Goal: Information Seeking & Learning: Learn about a topic

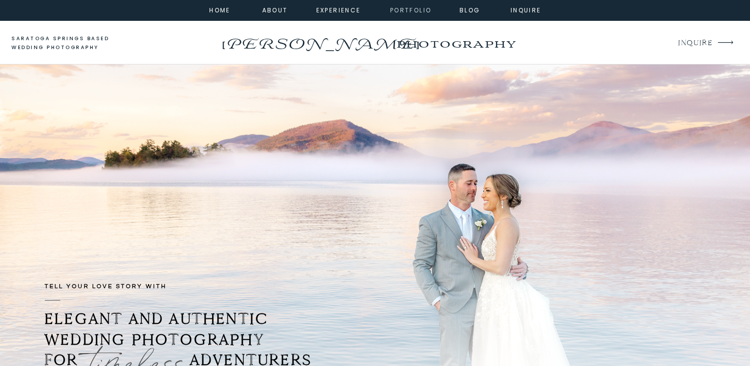
click at [406, 11] on nav "portfolio" at bounding box center [410, 9] width 43 height 9
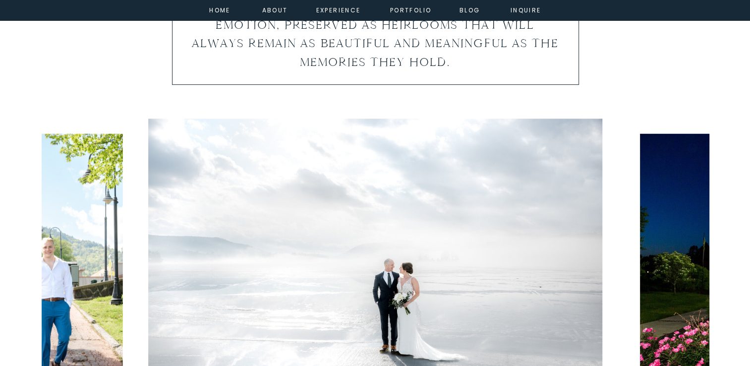
scroll to position [694, 0]
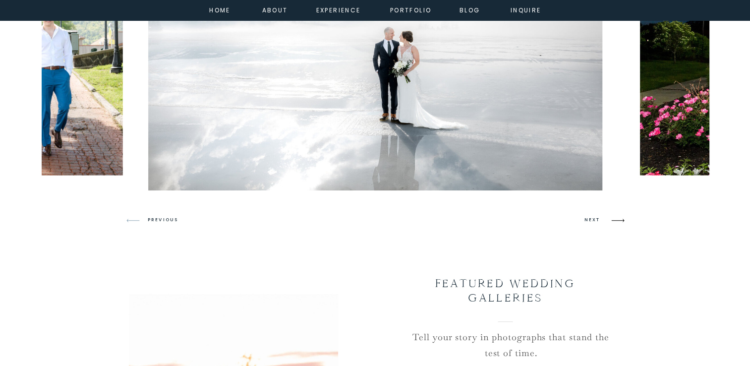
click at [617, 217] on icon at bounding box center [617, 220] width 23 height 23
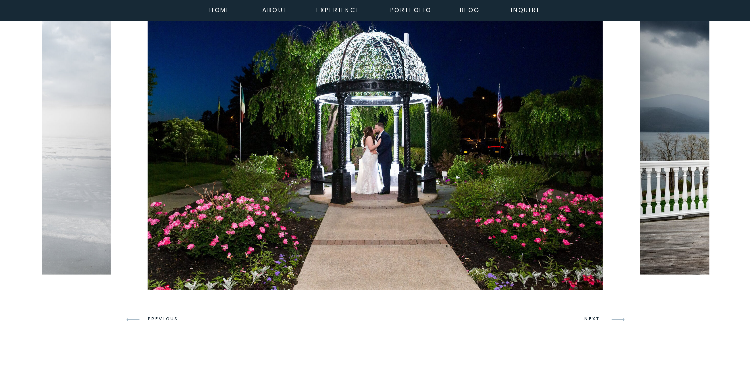
scroll to position [575, 0]
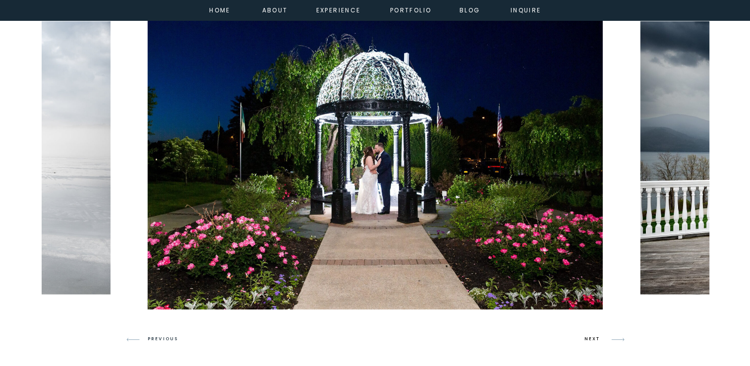
click at [591, 335] on h3 "NEXT" at bounding box center [593, 338] width 19 height 9
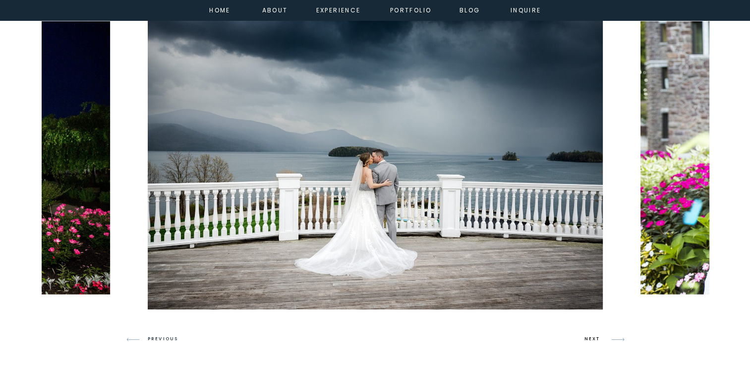
click at [591, 335] on h3 "NEXT" at bounding box center [593, 338] width 19 height 9
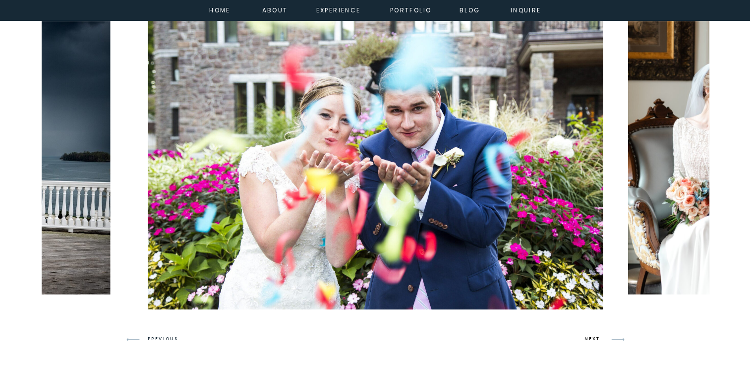
click at [592, 335] on h3 "NEXT" at bounding box center [593, 338] width 19 height 9
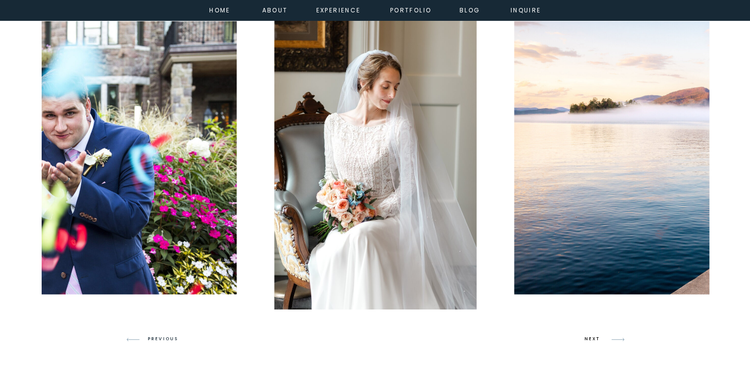
click at [593, 335] on h3 "NEXT" at bounding box center [593, 338] width 19 height 9
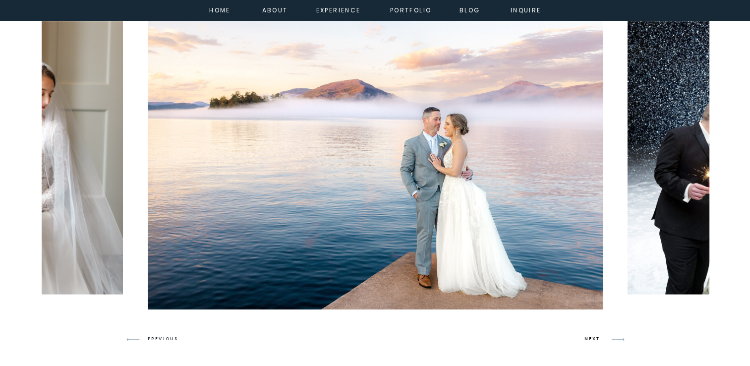
click at [593, 336] on h3 "NEXT" at bounding box center [593, 338] width 19 height 9
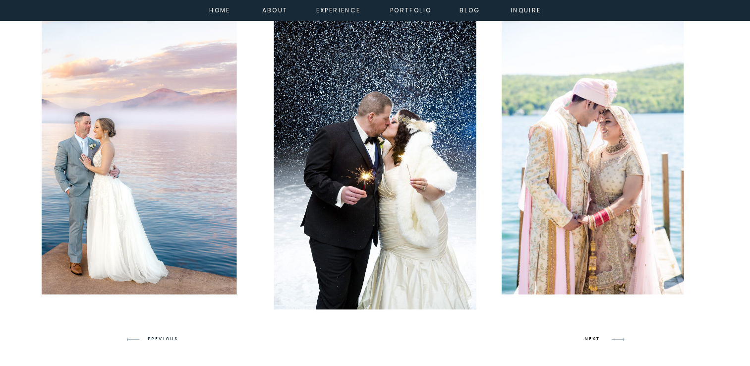
click at [593, 336] on h3 "NEXT" at bounding box center [593, 338] width 19 height 9
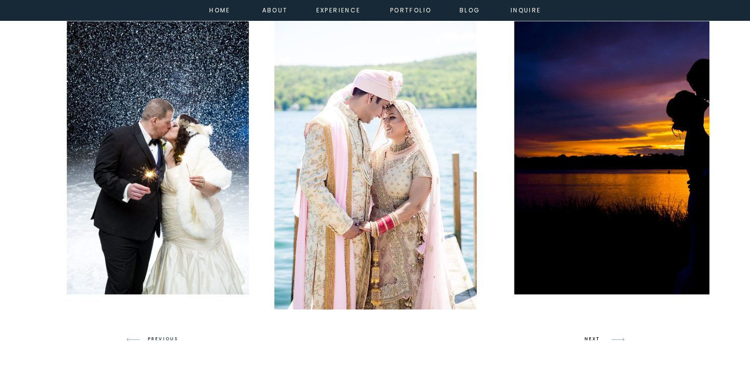
click at [593, 336] on h3 "NEXT" at bounding box center [593, 338] width 19 height 9
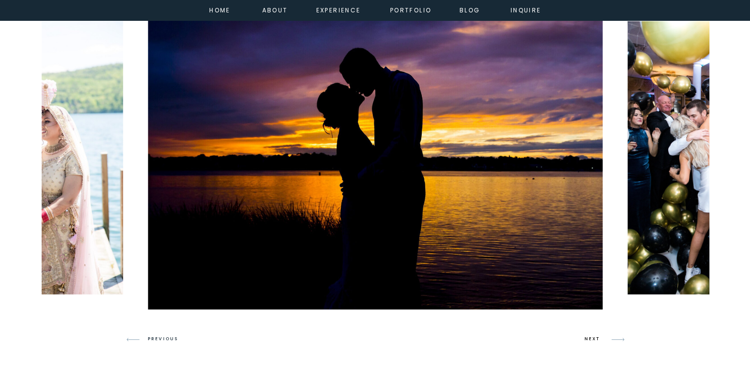
click at [593, 336] on h3 "NEXT" at bounding box center [593, 338] width 19 height 9
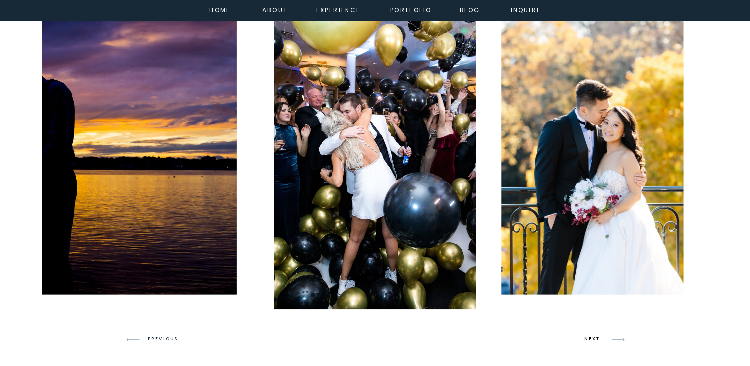
click at [593, 336] on h3 "NEXT" at bounding box center [593, 338] width 19 height 9
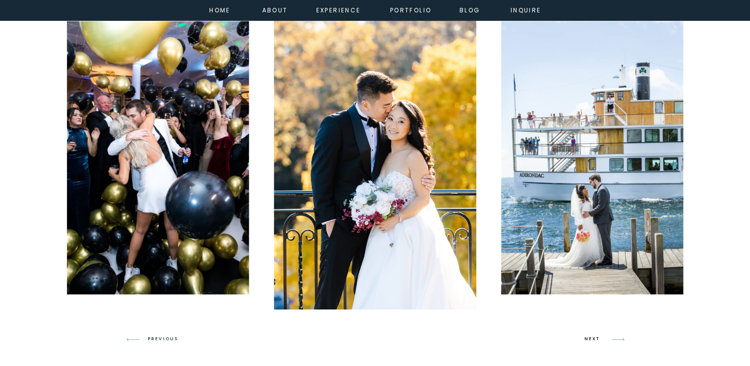
click at [593, 336] on h3 "NEXT" at bounding box center [593, 338] width 19 height 9
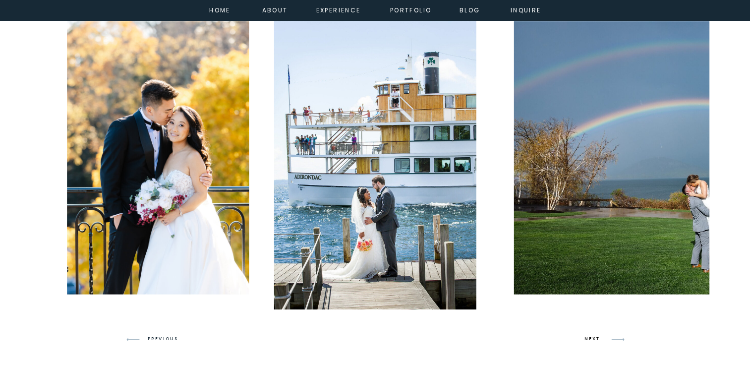
click at [593, 336] on h3 "NEXT" at bounding box center [593, 338] width 19 height 9
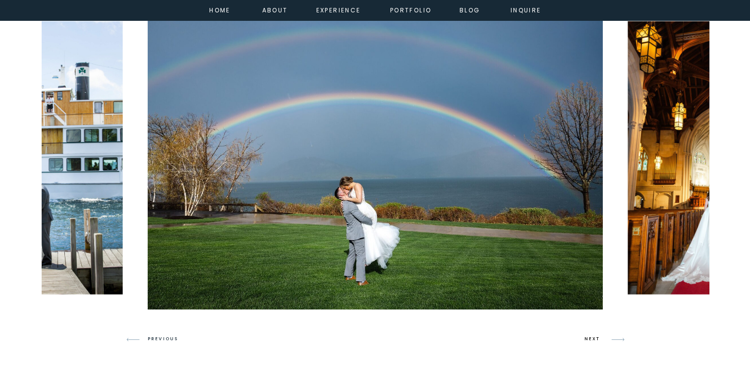
click at [593, 336] on h3 "NEXT" at bounding box center [593, 338] width 19 height 9
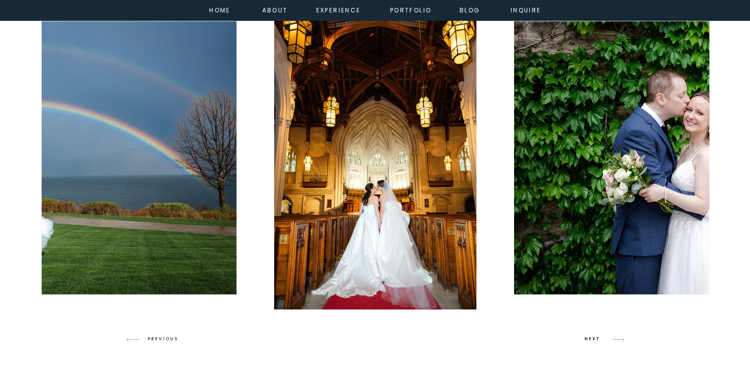
click at [593, 336] on h3 "NEXT" at bounding box center [593, 338] width 19 height 9
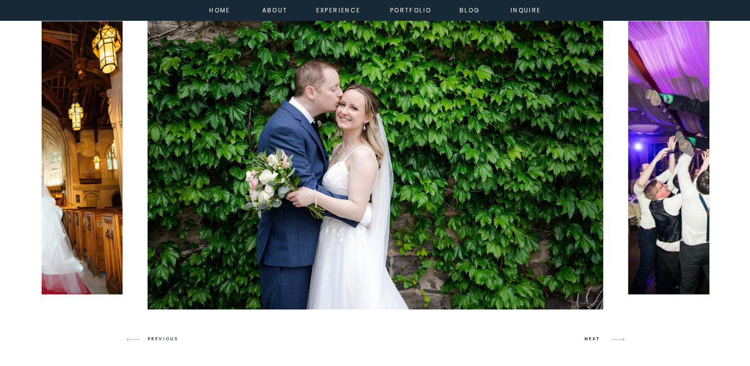
click at [593, 336] on h3 "NEXT" at bounding box center [593, 338] width 19 height 9
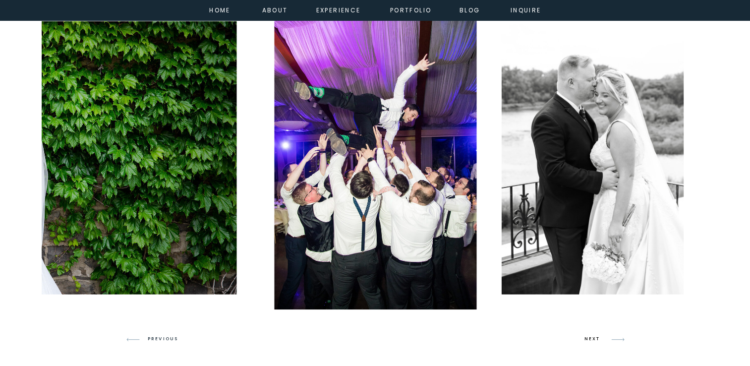
click at [593, 336] on h3 "NEXT" at bounding box center [593, 338] width 19 height 9
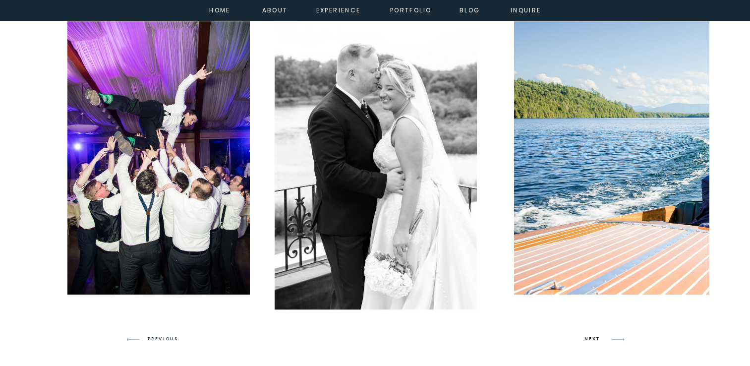
click at [593, 336] on h3 "NEXT" at bounding box center [593, 338] width 19 height 9
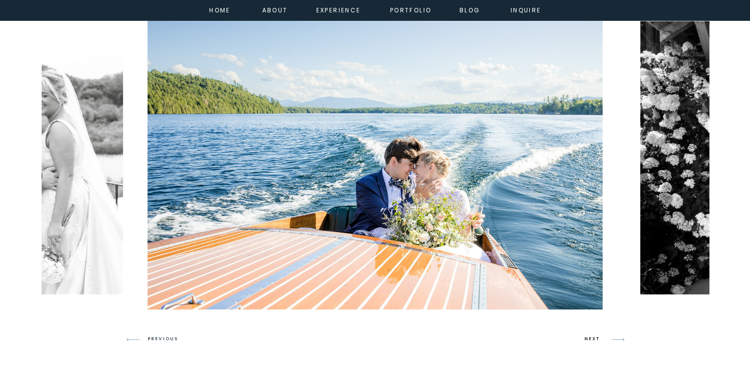
click at [593, 336] on h3 "NEXT" at bounding box center [593, 338] width 19 height 9
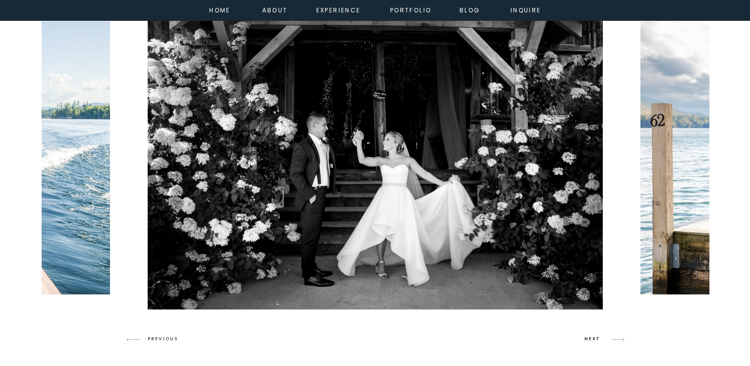
click at [593, 336] on h3 "NEXT" at bounding box center [593, 338] width 19 height 9
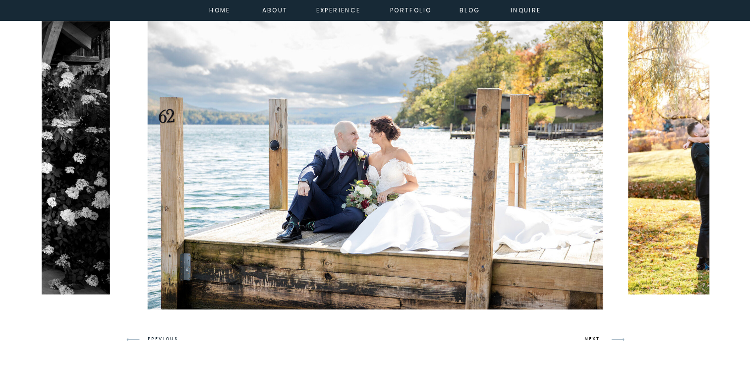
click at [593, 336] on h3 "NEXT" at bounding box center [593, 338] width 19 height 9
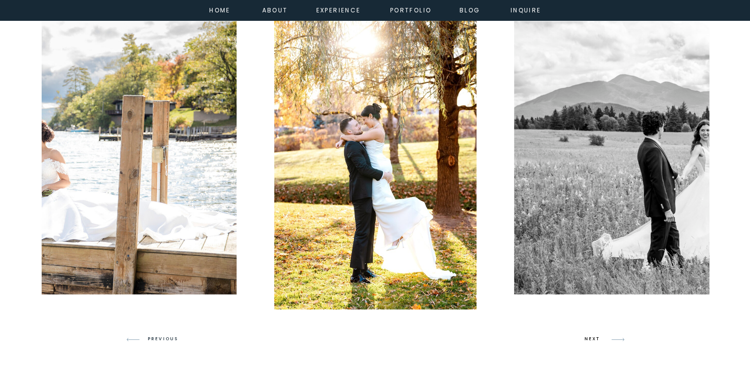
click at [593, 336] on h3 "NEXT" at bounding box center [593, 338] width 19 height 9
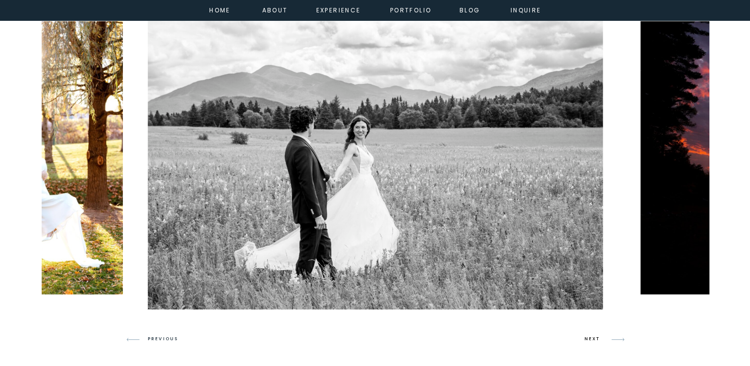
click at [593, 336] on h3 "NEXT" at bounding box center [593, 338] width 19 height 9
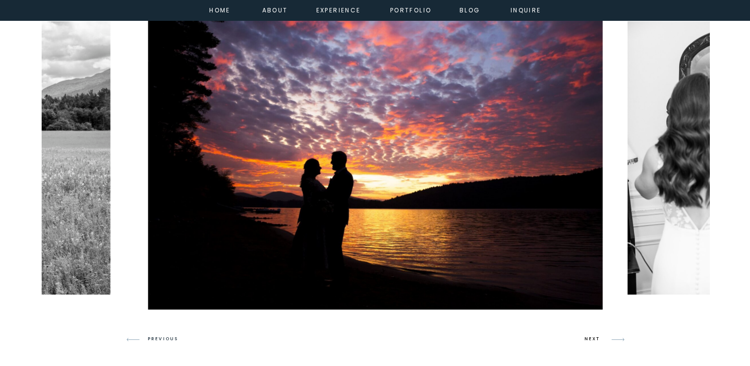
click at [593, 336] on h3 "NEXT" at bounding box center [593, 338] width 19 height 9
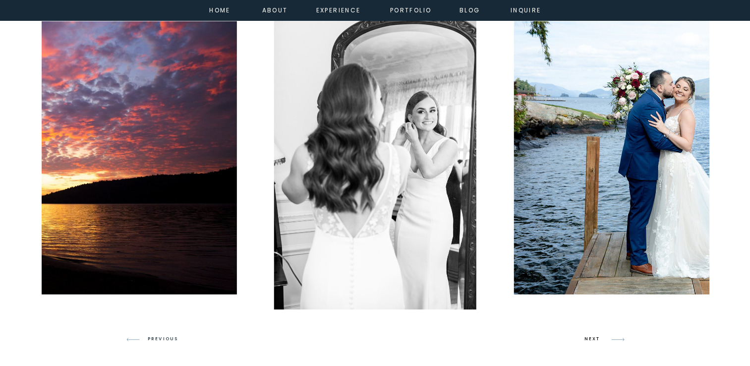
click at [593, 336] on h3 "NEXT" at bounding box center [593, 338] width 19 height 9
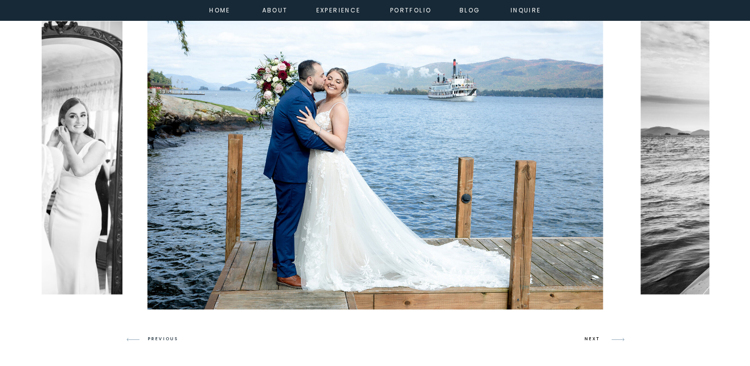
click at [593, 336] on h3 "NEXT" at bounding box center [593, 338] width 19 height 9
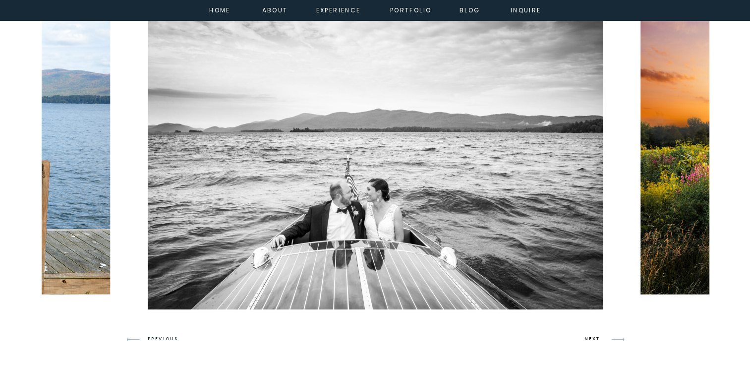
click at [593, 336] on h3 "NEXT" at bounding box center [593, 338] width 19 height 9
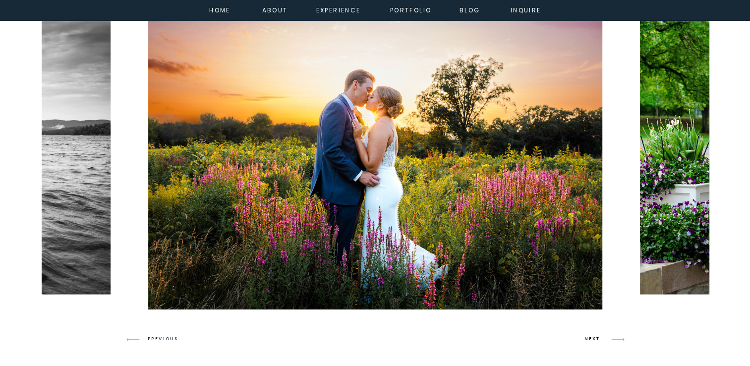
click at [593, 336] on h3 "NEXT" at bounding box center [593, 338] width 19 height 9
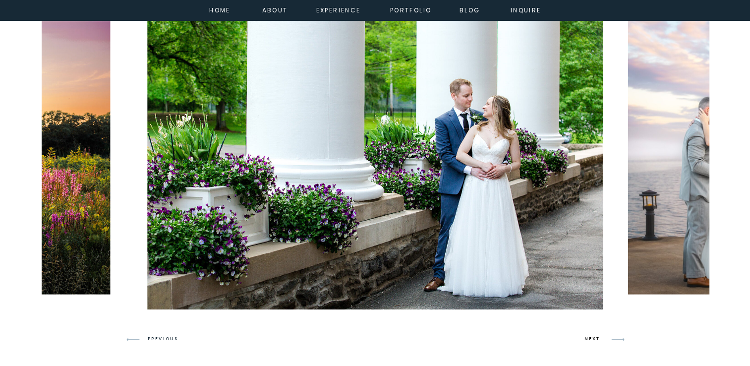
click at [593, 336] on h3 "NEXT" at bounding box center [593, 338] width 19 height 9
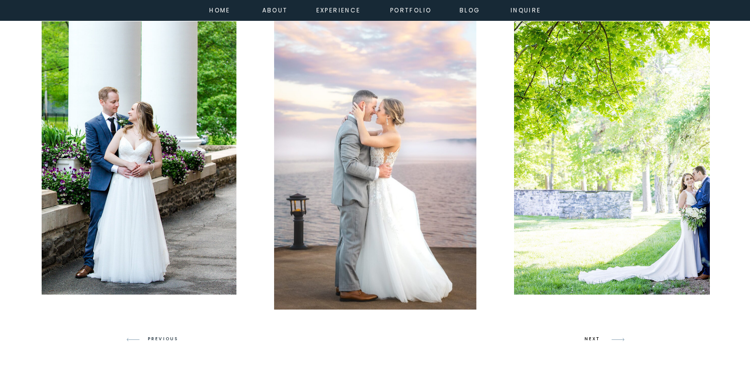
click at [593, 336] on h3 "NEXT" at bounding box center [593, 338] width 19 height 9
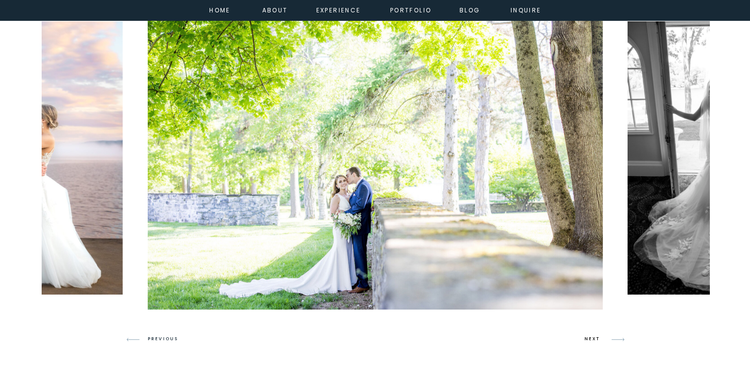
click at [593, 336] on h3 "NEXT" at bounding box center [593, 338] width 19 height 9
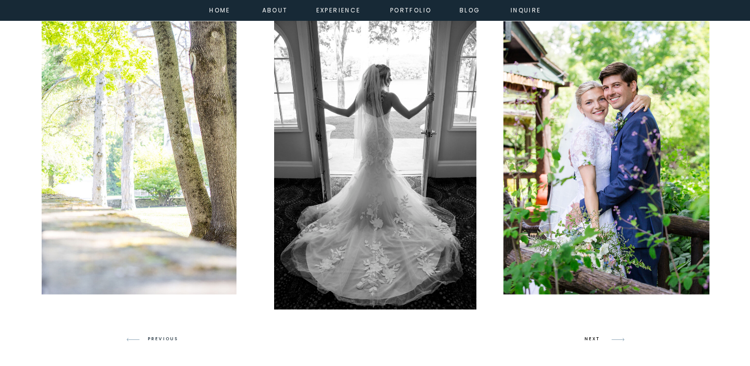
click at [593, 336] on h3 "NEXT" at bounding box center [593, 338] width 19 height 9
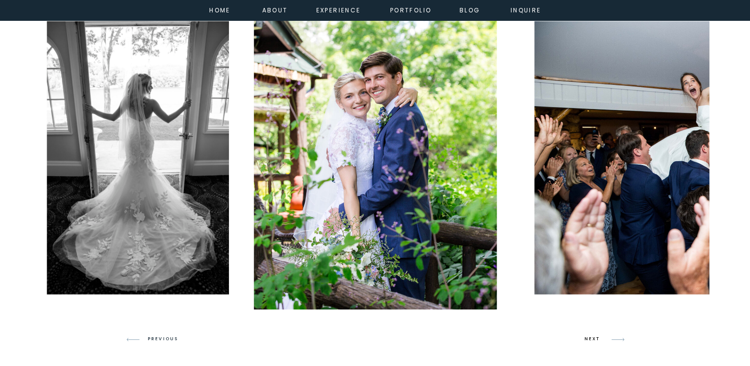
click at [593, 336] on h3 "NEXT" at bounding box center [593, 338] width 19 height 9
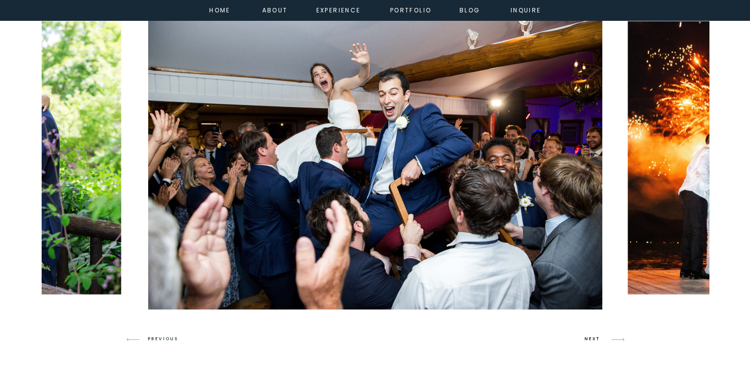
click at [593, 336] on h3 "NEXT" at bounding box center [593, 338] width 19 height 9
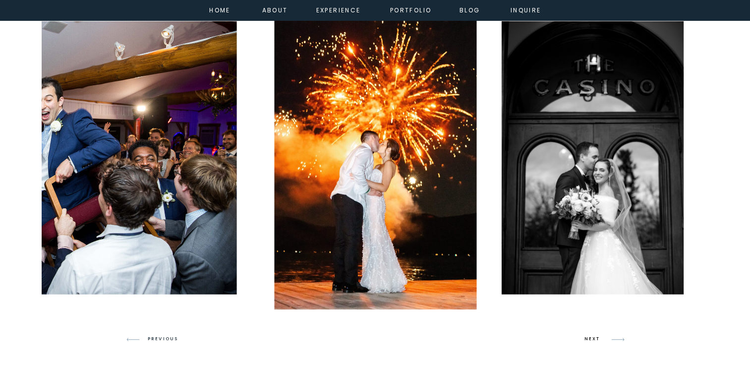
click at [593, 336] on h3 "NEXT" at bounding box center [593, 338] width 19 height 9
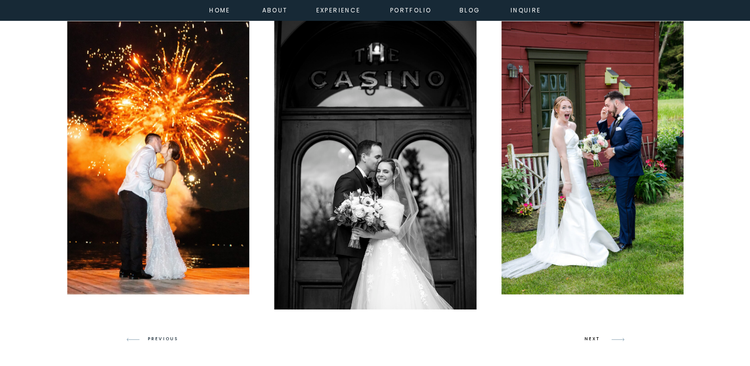
click at [593, 336] on h3 "NEXT" at bounding box center [593, 338] width 19 height 9
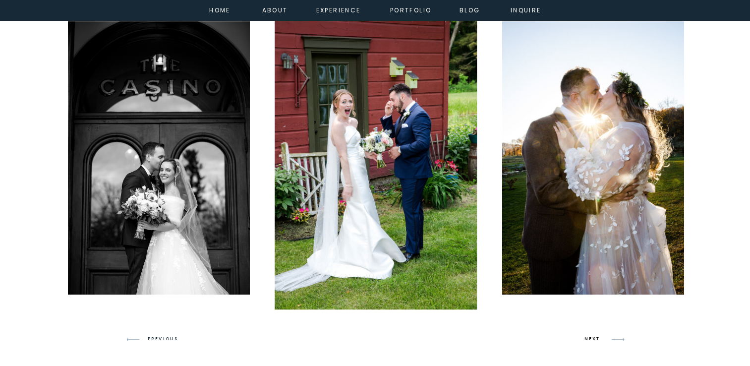
click at [593, 336] on h3 "NEXT" at bounding box center [593, 338] width 19 height 9
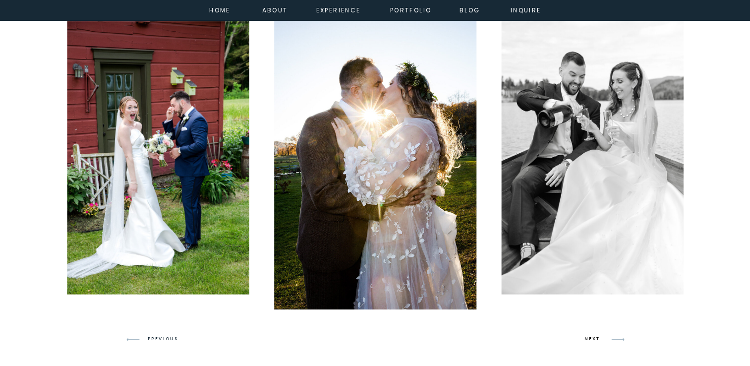
click at [593, 336] on h3 "NEXT" at bounding box center [593, 338] width 19 height 9
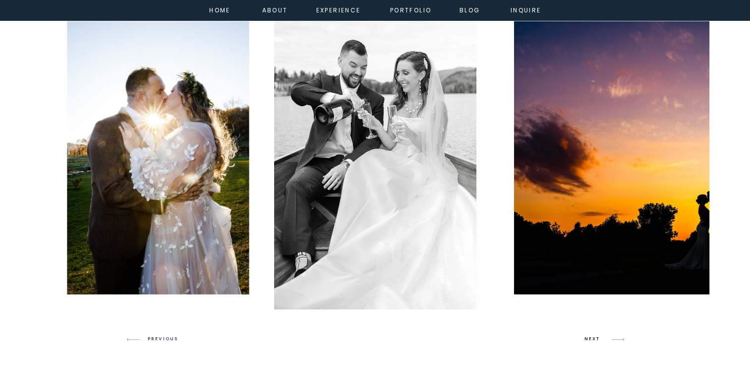
click at [593, 336] on h3 "NEXT" at bounding box center [593, 338] width 19 height 9
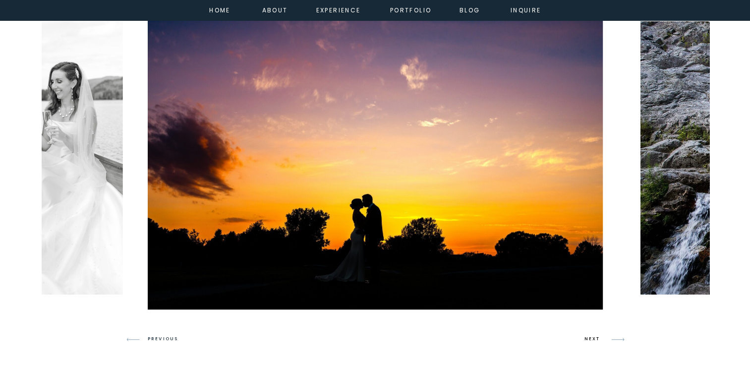
click at [593, 336] on h3 "NEXT" at bounding box center [593, 338] width 19 height 9
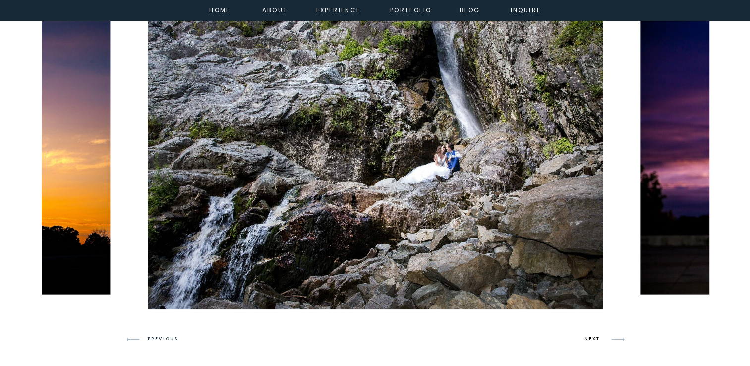
click at [593, 336] on h3 "NEXT" at bounding box center [593, 338] width 19 height 9
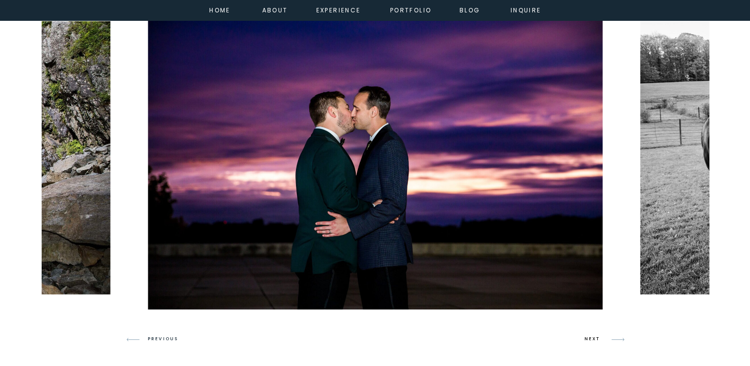
click at [594, 340] on h3 "NEXT" at bounding box center [593, 338] width 19 height 9
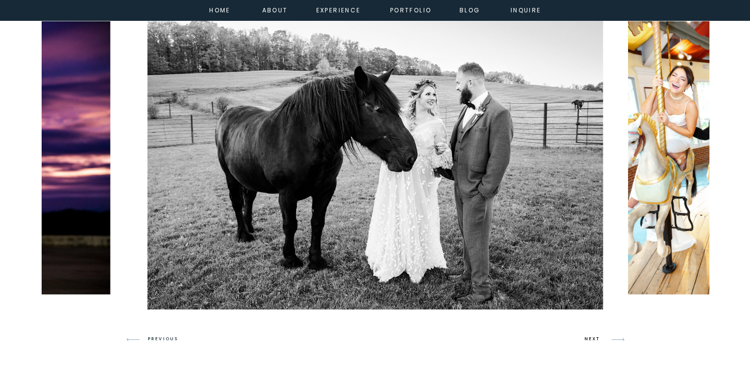
click at [594, 340] on h3 "NEXT" at bounding box center [593, 338] width 19 height 9
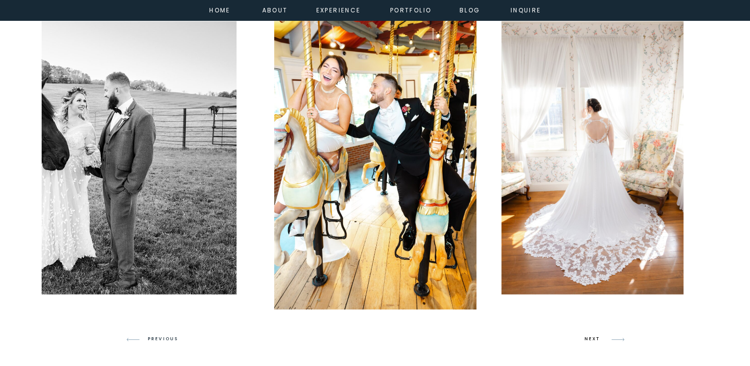
click at [594, 340] on h3 "NEXT" at bounding box center [593, 338] width 19 height 9
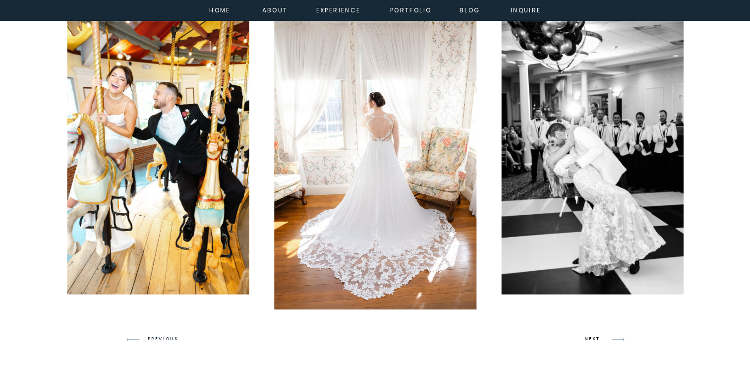
click at [594, 340] on h3 "NEXT" at bounding box center [593, 338] width 19 height 9
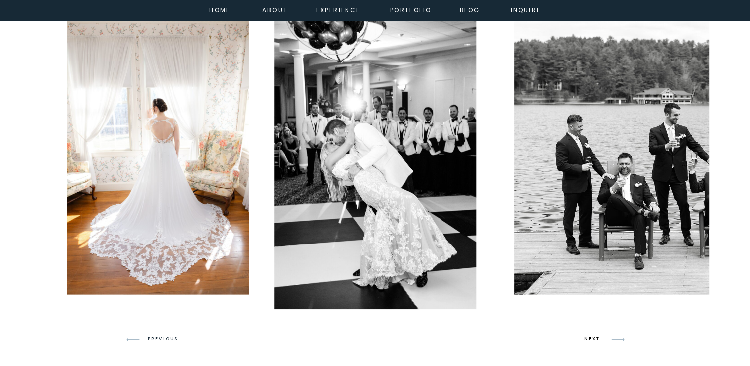
click at [594, 340] on h3 "NEXT" at bounding box center [593, 338] width 19 height 9
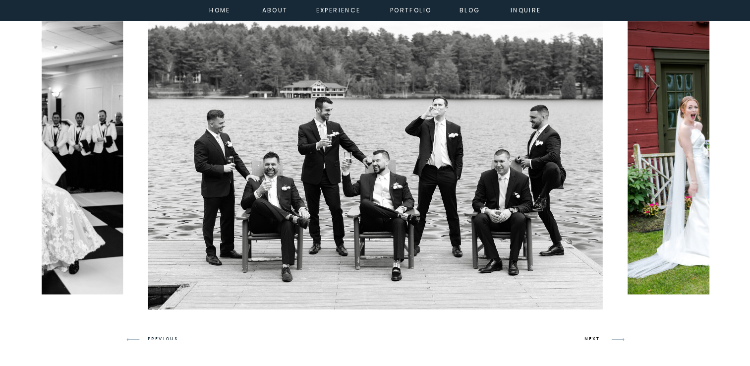
click at [594, 340] on h3 "NEXT" at bounding box center [593, 338] width 19 height 9
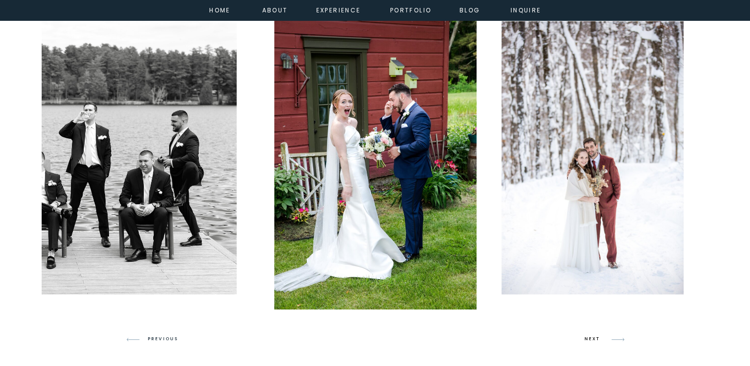
click at [594, 340] on h3 "NEXT" at bounding box center [593, 338] width 19 height 9
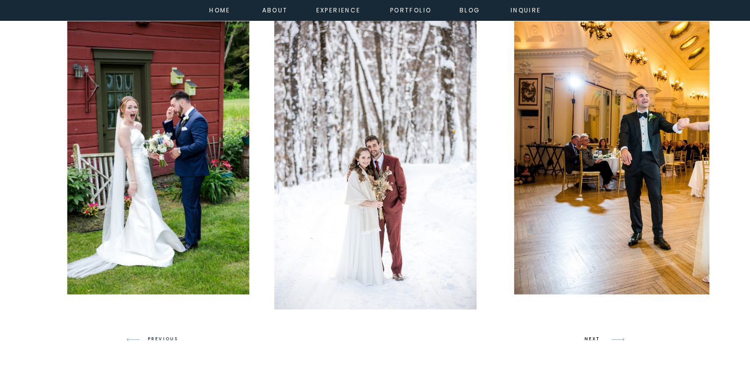
click at [594, 340] on h3 "NEXT" at bounding box center [593, 338] width 19 height 9
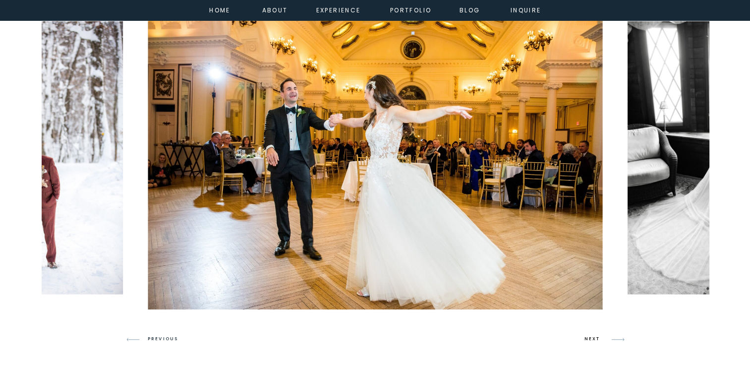
click at [594, 340] on h3 "NEXT" at bounding box center [593, 338] width 19 height 9
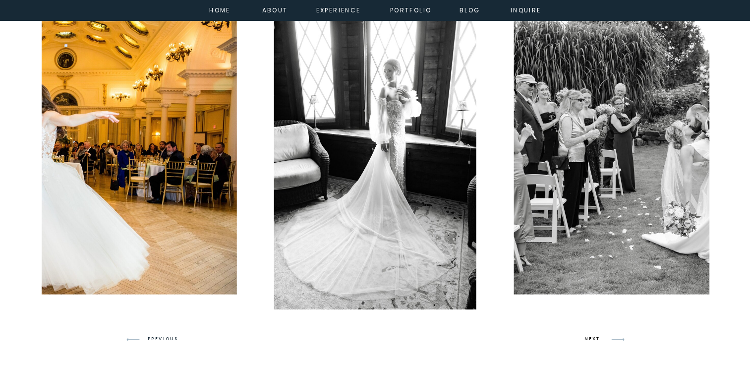
click at [594, 340] on h3 "NEXT" at bounding box center [593, 338] width 19 height 9
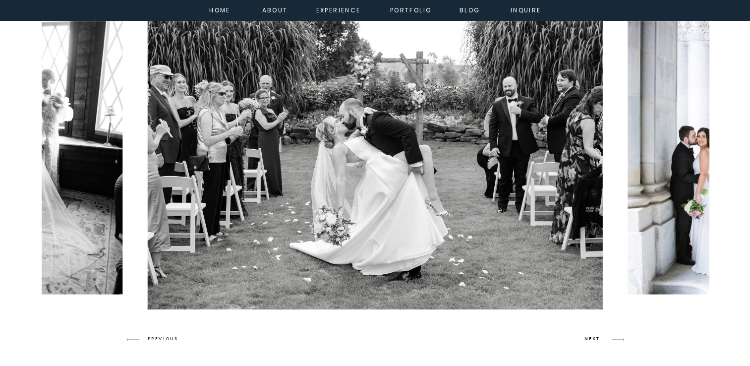
click at [594, 340] on h3 "NEXT" at bounding box center [593, 338] width 19 height 9
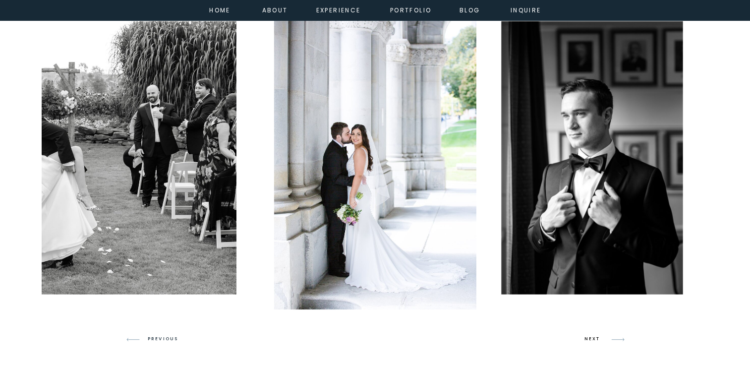
click at [594, 340] on h3 "NEXT" at bounding box center [593, 338] width 19 height 9
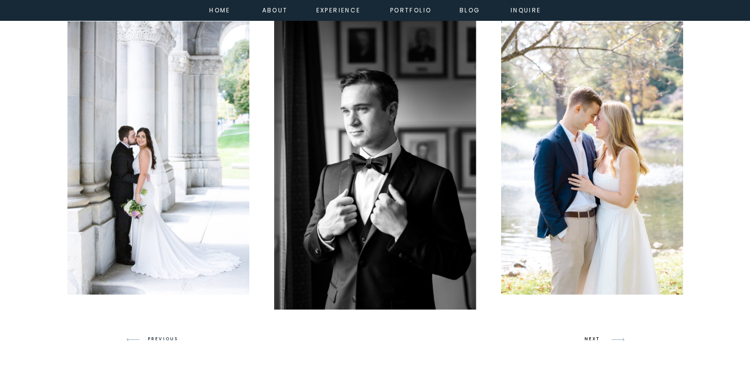
click at [594, 340] on h3 "NEXT" at bounding box center [593, 338] width 19 height 9
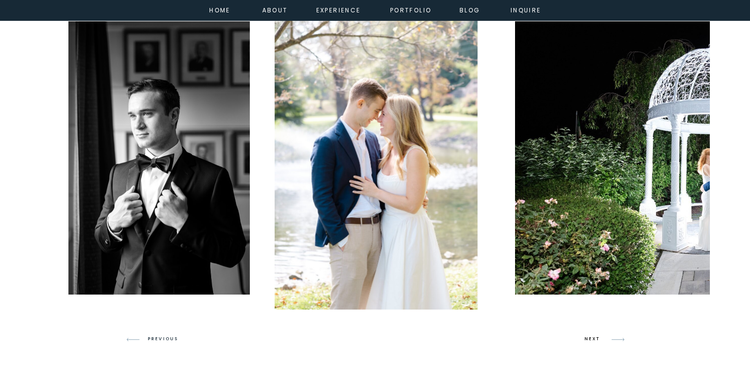
click at [594, 340] on h3 "NEXT" at bounding box center [593, 338] width 19 height 9
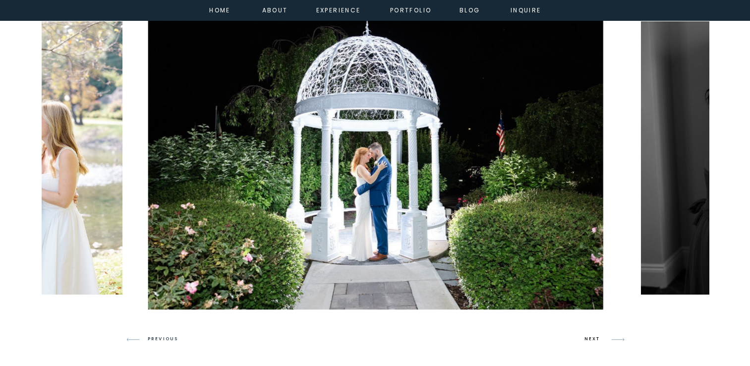
click at [594, 340] on h3 "NEXT" at bounding box center [593, 338] width 19 height 9
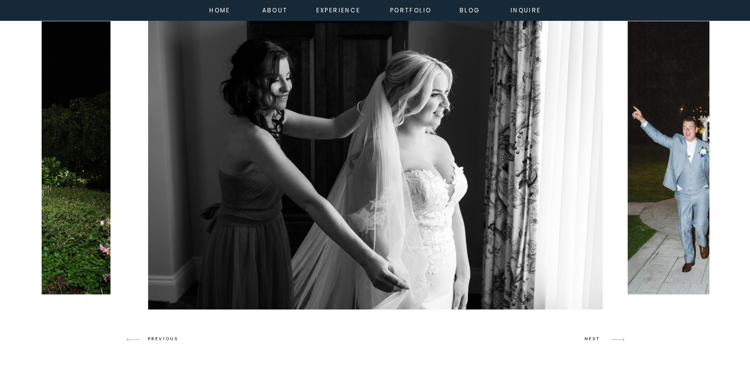
click at [590, 334] on h3 "NEXT" at bounding box center [593, 338] width 19 height 9
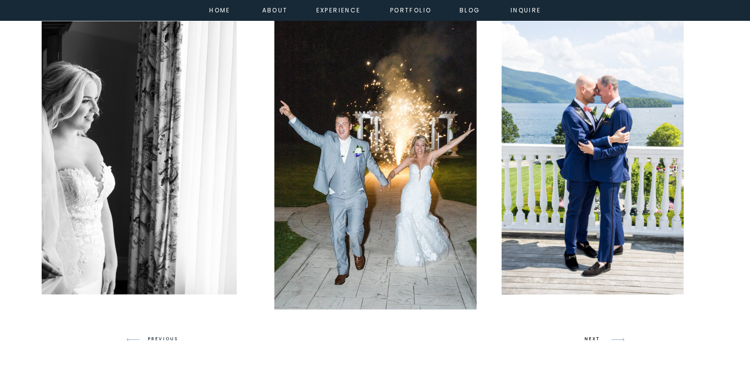
click at [590, 334] on h3 "NEXT" at bounding box center [593, 338] width 19 height 9
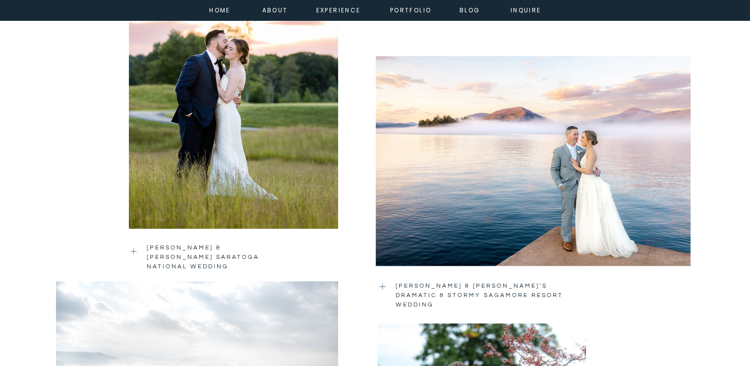
scroll to position [1269, 0]
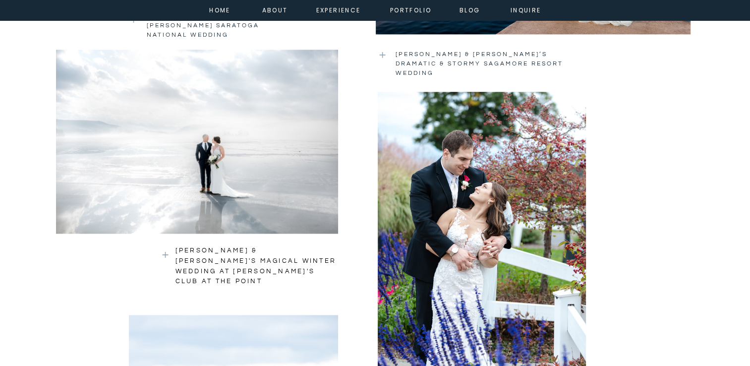
click at [190, 249] on h3 "SARAH & JASON'S MAGICAL WINTER WEDDING AT JIMBO'S CLUB AT THE POINT" at bounding box center [256, 259] width 162 height 28
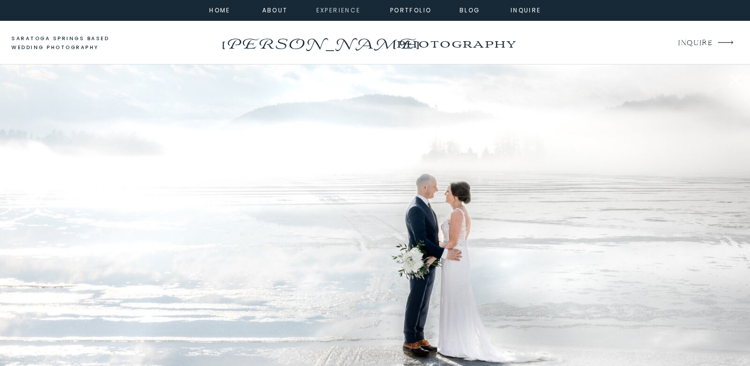
click at [337, 13] on nav "experience" at bounding box center [336, 9] width 40 height 9
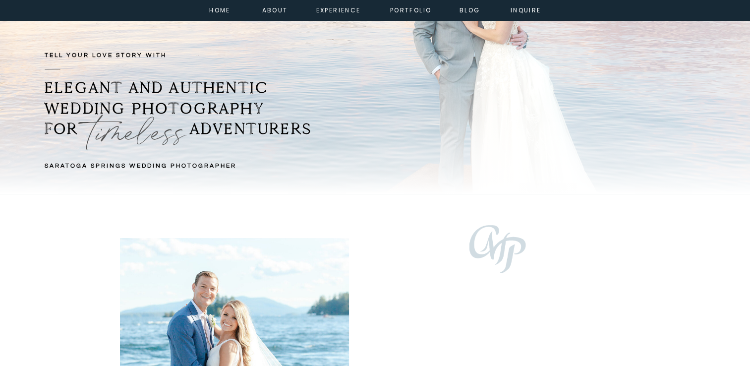
scroll to position [462, 0]
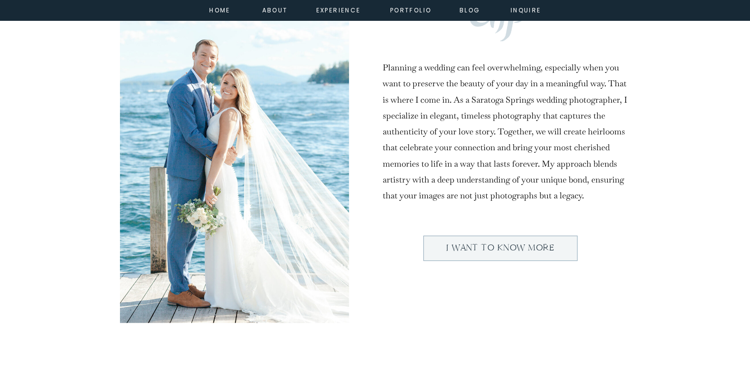
click at [497, 244] on nav "I want to know more" at bounding box center [500, 247] width 122 height 15
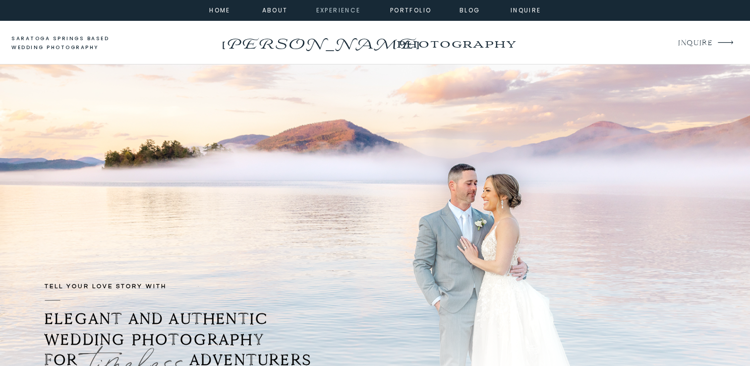
click at [345, 9] on nav "experience" at bounding box center [336, 9] width 40 height 9
